Goal: Information Seeking & Learning: Learn about a topic

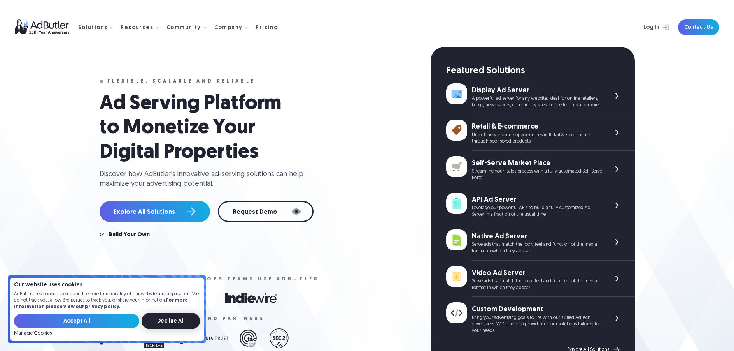
click at [160, 321] on input "Decline All" at bounding box center [171, 320] width 58 height 16
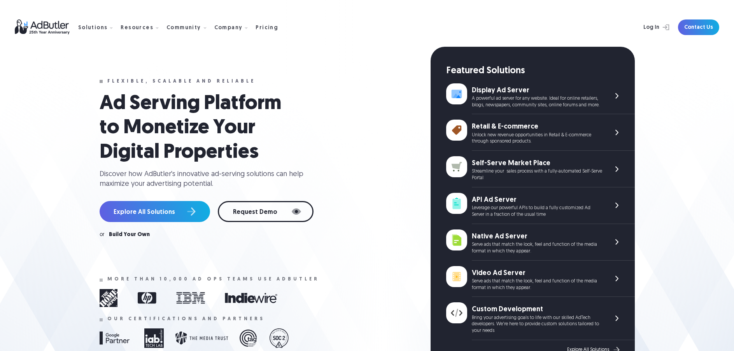
click at [594, 98] on div "A powerful ad server for any website. Ideal for online retailers, blogs, newspa…" at bounding box center [537, 101] width 130 height 13
click at [264, 26] on div "Pricing" at bounding box center [267, 27] width 23 height 5
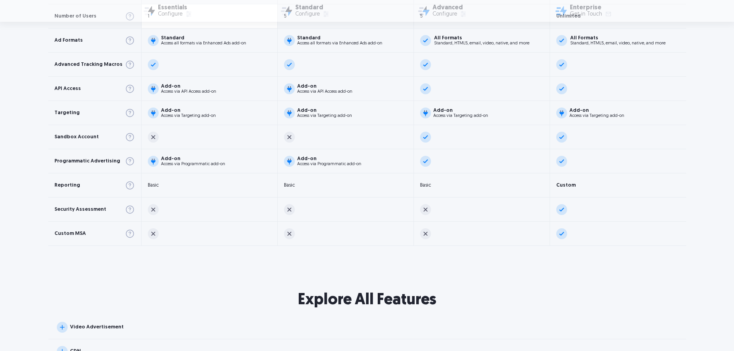
scroll to position [506, 0]
